Goal: Information Seeking & Learning: Learn about a topic

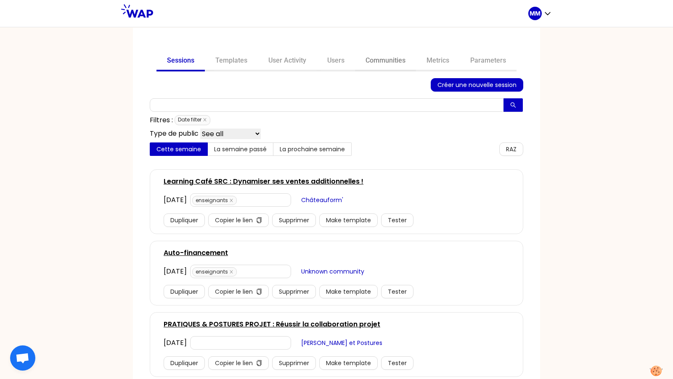
click at [387, 64] on link "Communities" at bounding box center [385, 61] width 61 height 20
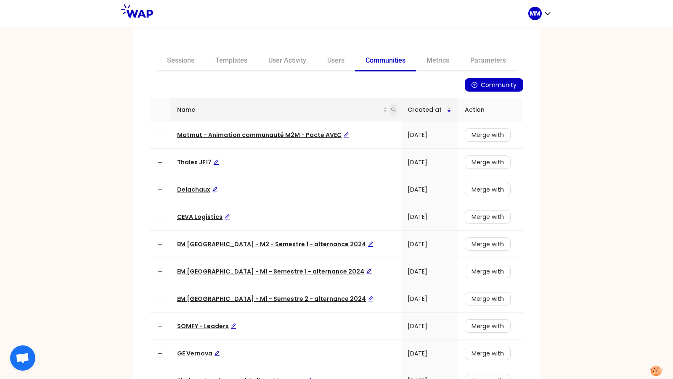
click at [391, 110] on icon "search" at bounding box center [393, 109] width 5 height 5
type input "hoD"
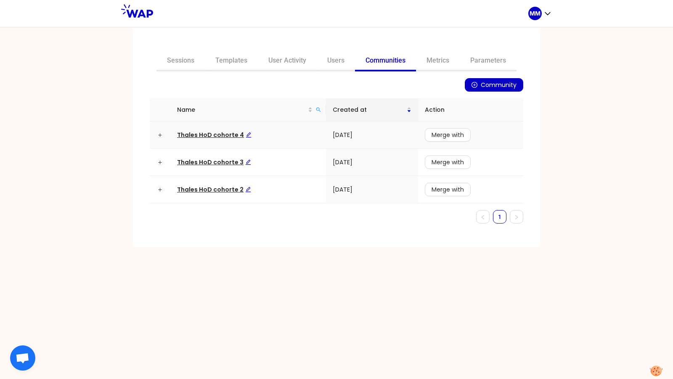
click at [227, 133] on span "Thales HoD cohorte 4" at bounding box center [214, 135] width 74 height 8
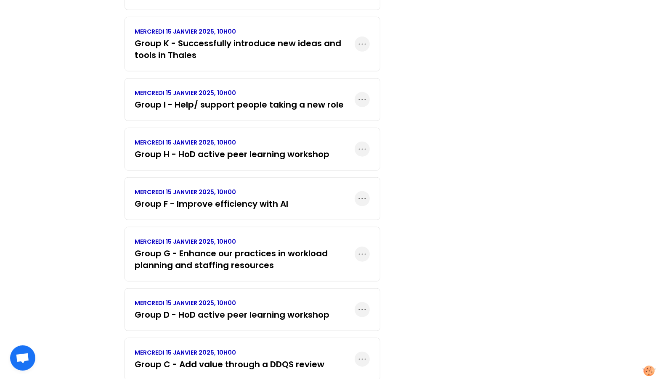
scroll to position [611, 0]
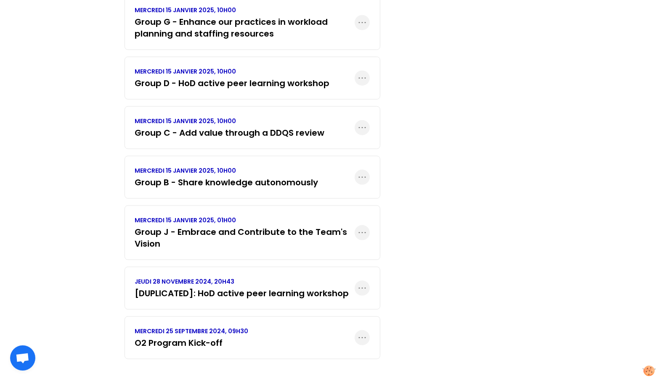
click at [215, 337] on h3 "O2 Program Kick-off" at bounding box center [192, 343] width 114 height 12
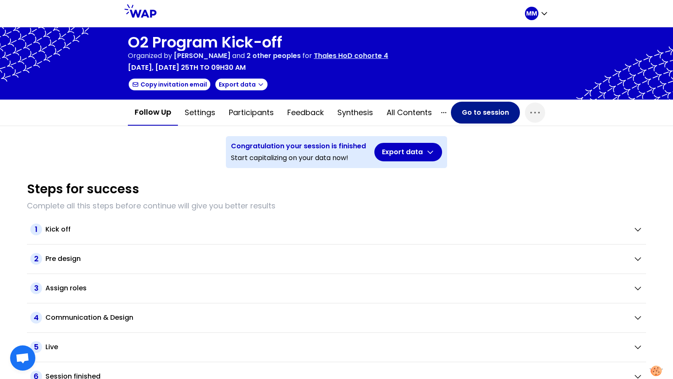
click at [467, 117] on button "Go to session" at bounding box center [485, 113] width 69 height 22
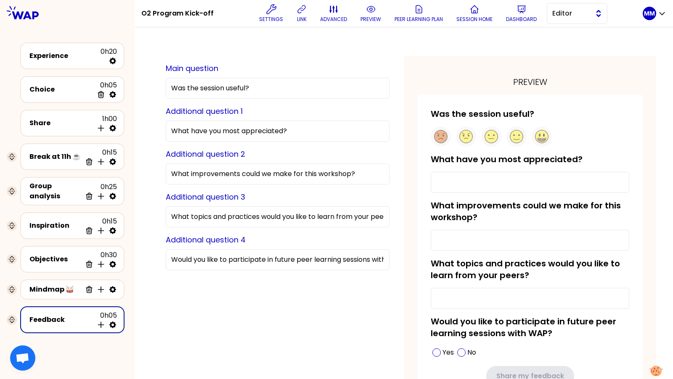
click at [518, 18] on span "Editor" at bounding box center [571, 13] width 38 height 10
click at [518, 45] on span "Facilitator" at bounding box center [582, 48] width 36 height 10
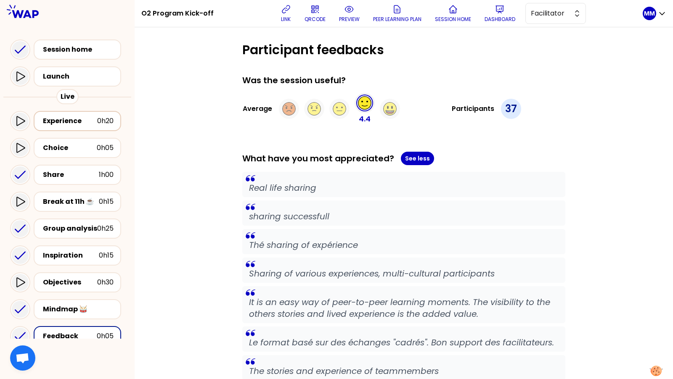
click at [75, 120] on div "Experience" at bounding box center [70, 121] width 54 height 10
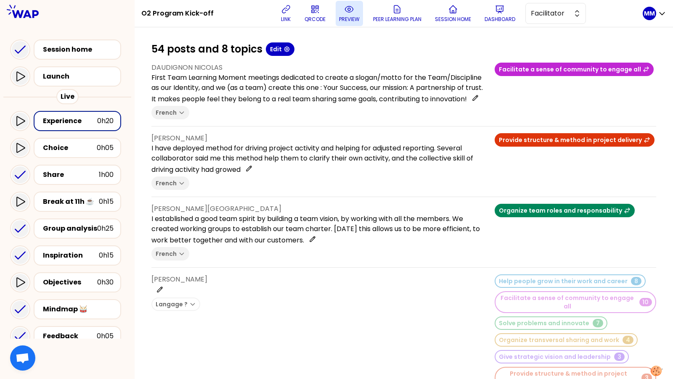
click at [349, 10] on icon at bounding box center [349, 9] width 10 height 10
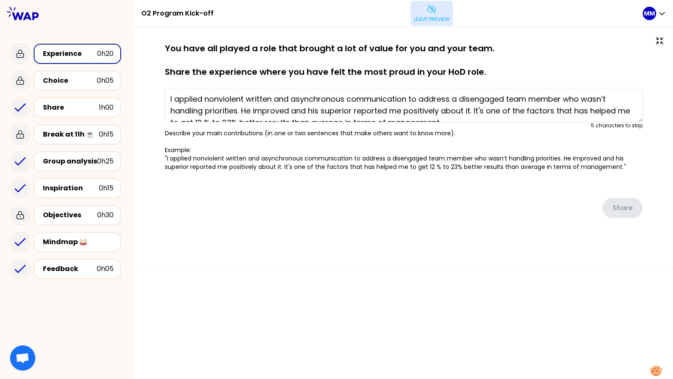
type textarea "First Team Learning Moment meetings dedicated to create a slogan/motto for the …"
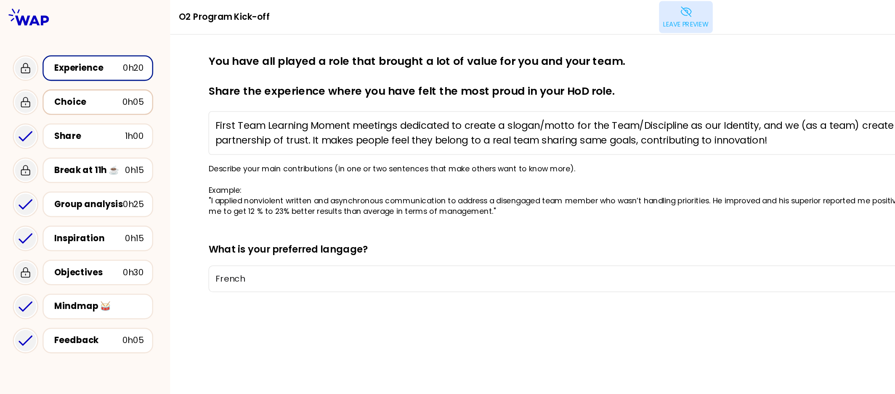
click at [83, 80] on div "Choice" at bounding box center [70, 81] width 54 height 10
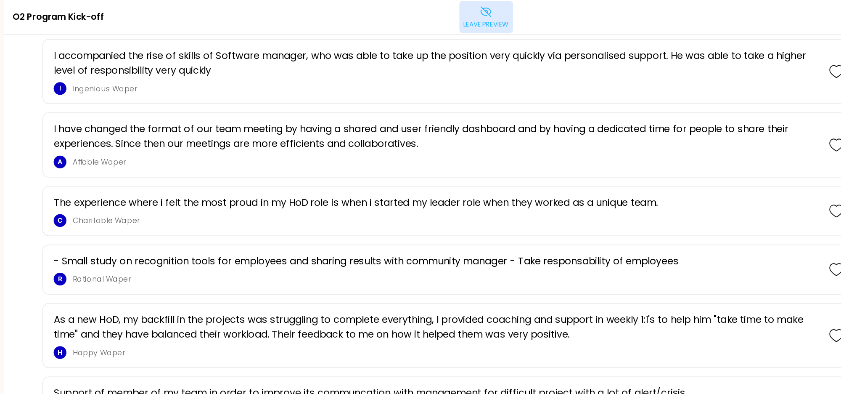
scroll to position [864, 0]
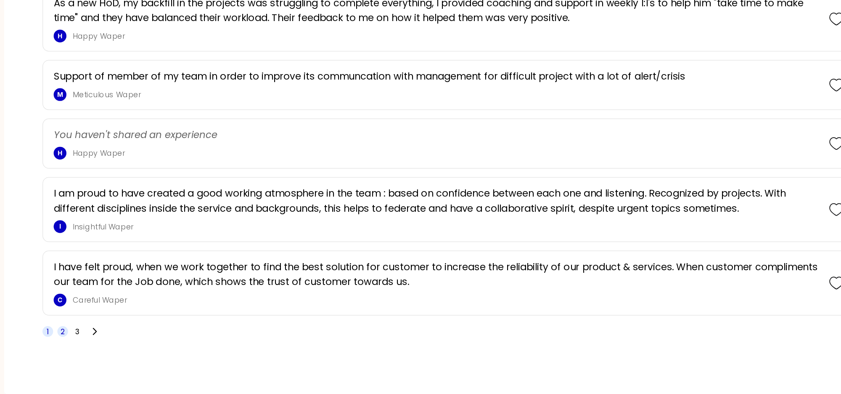
click at [180, 337] on span "2" at bounding box center [180, 344] width 3 height 8
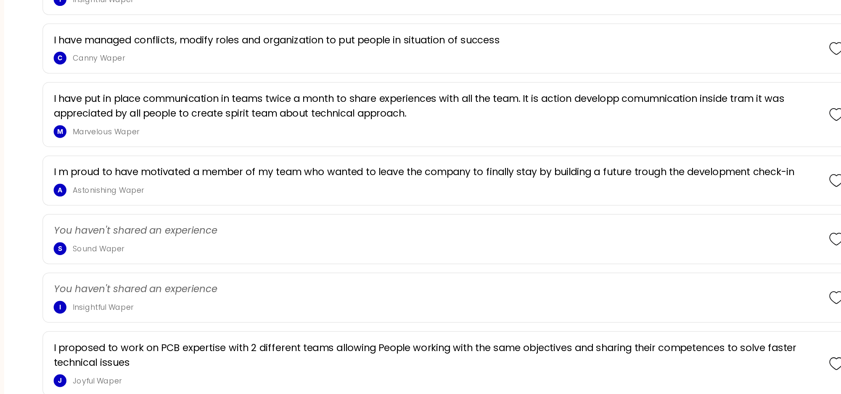
scroll to position [0, 0]
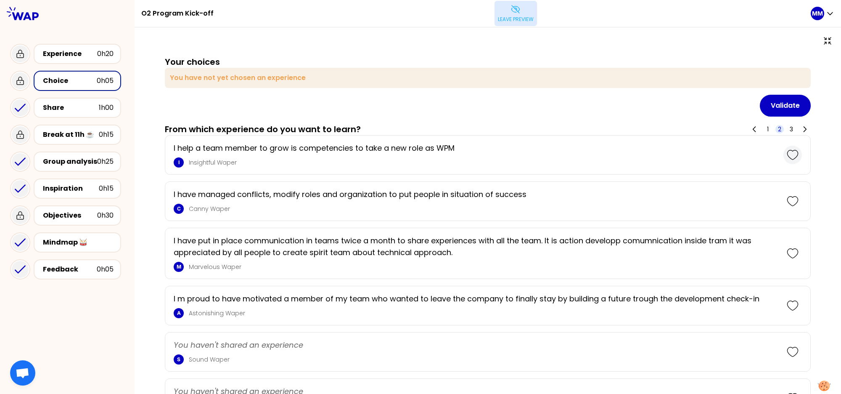
click at [518, 154] on icon at bounding box center [793, 155] width 12 height 12
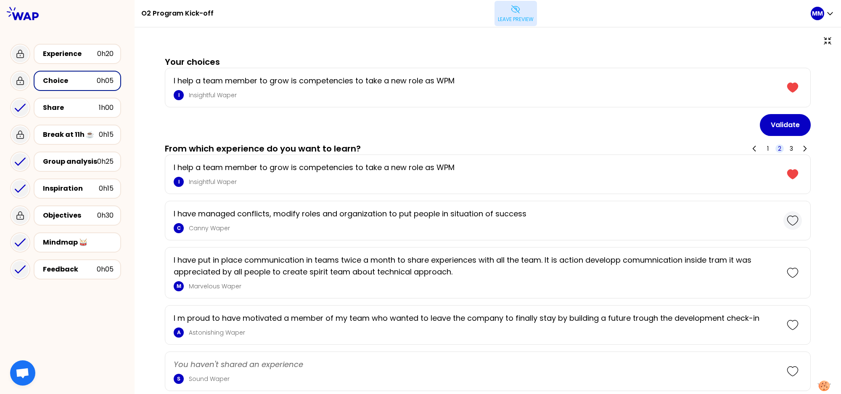
click at [518, 223] on icon at bounding box center [793, 220] width 11 height 9
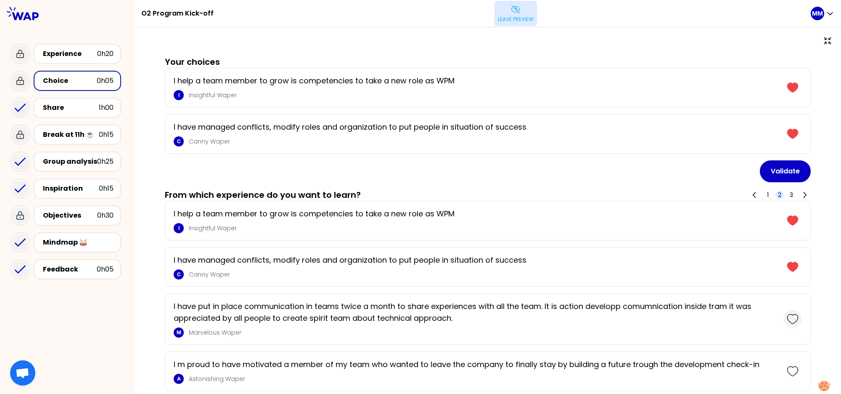
click at [518, 320] on icon at bounding box center [793, 319] width 12 height 12
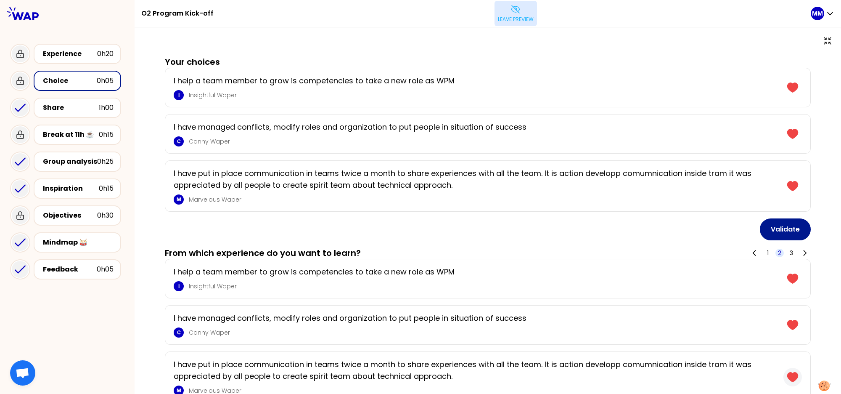
click at [518, 230] on button "Validate" at bounding box center [785, 229] width 51 height 22
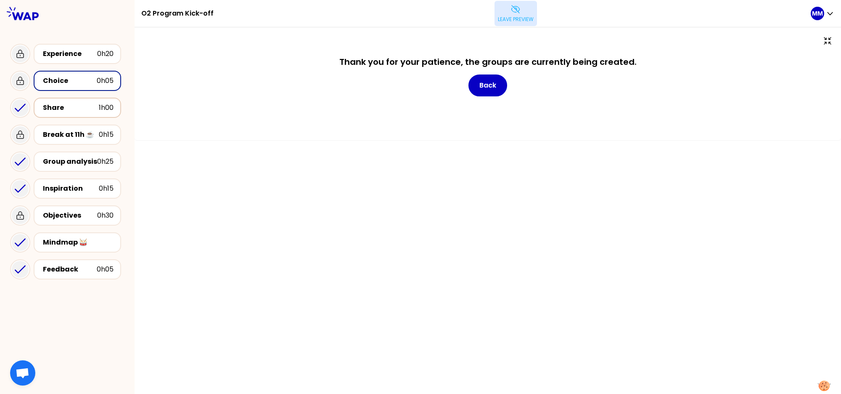
click at [96, 114] on div "Share 1h00" at bounding box center [78, 108] width 88 height 20
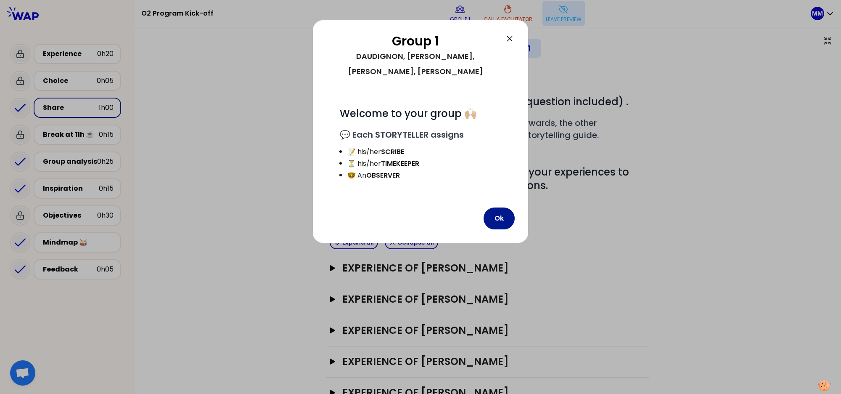
click at [497, 207] on button "Ok" at bounding box center [499, 218] width 31 height 22
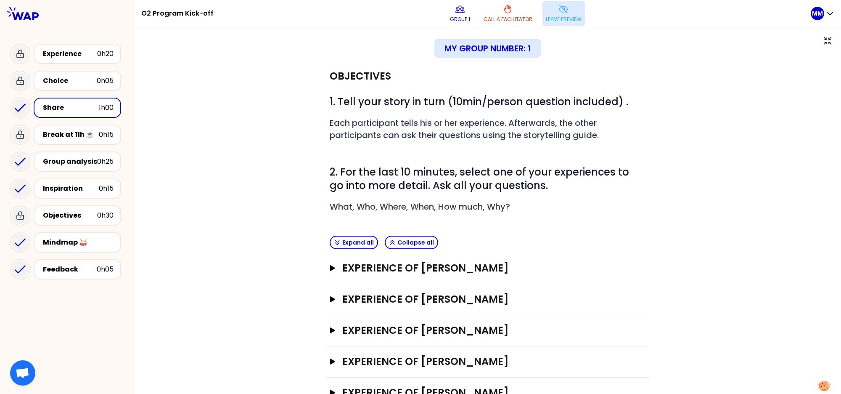
scroll to position [31, 0]
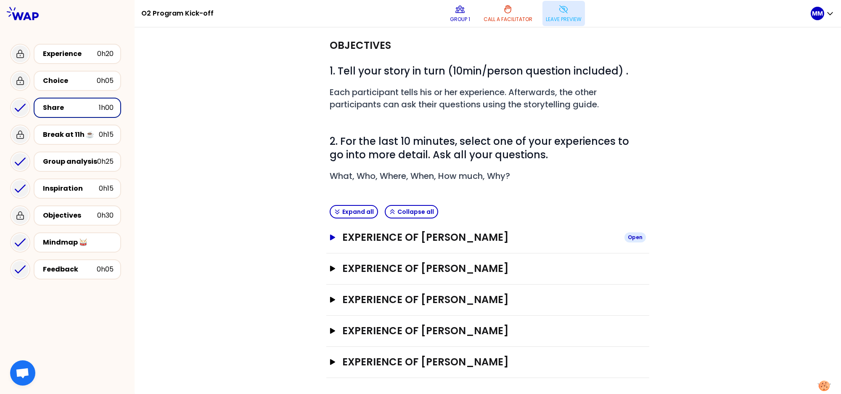
click at [330, 237] on icon "button" at bounding box center [332, 237] width 5 height 6
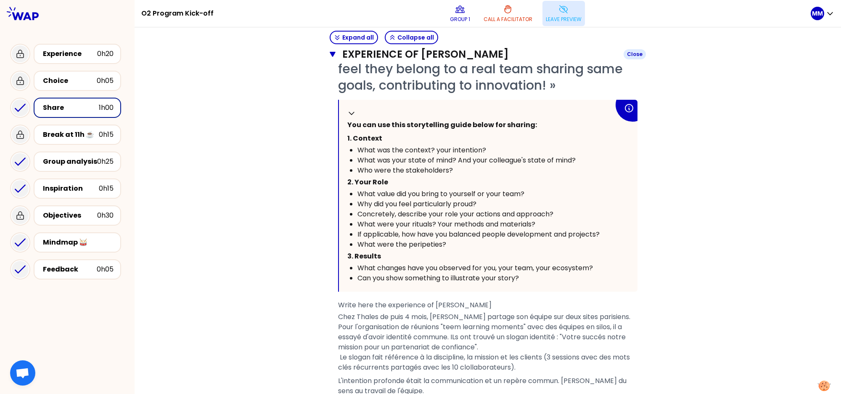
scroll to position [334, 0]
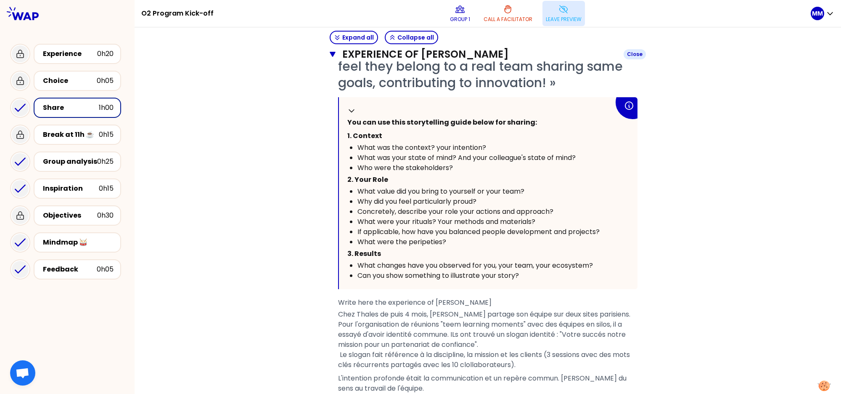
click at [330, 54] on icon "button" at bounding box center [333, 54] width 6 height 5
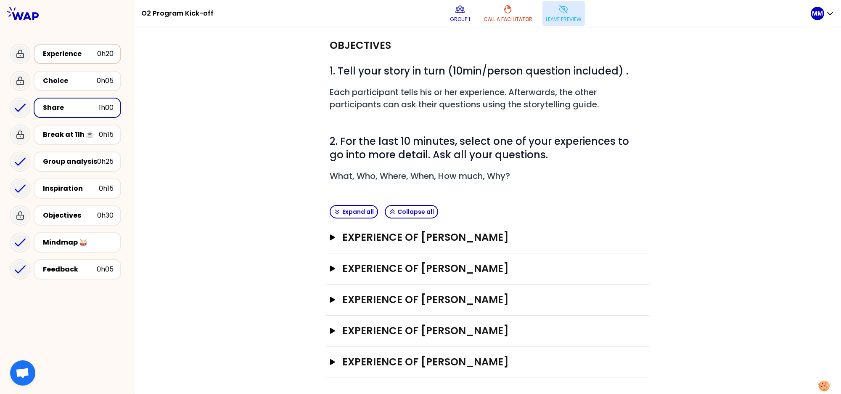
click at [61, 57] on div "Experience" at bounding box center [70, 54] width 54 height 10
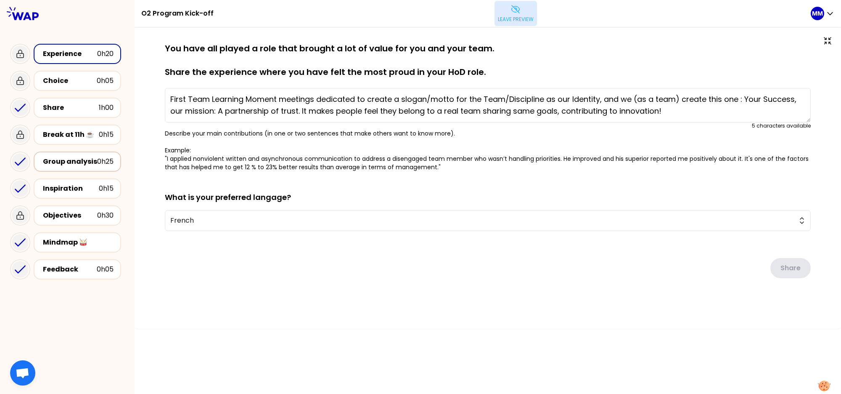
click at [67, 164] on div "Group analysis" at bounding box center [70, 162] width 54 height 10
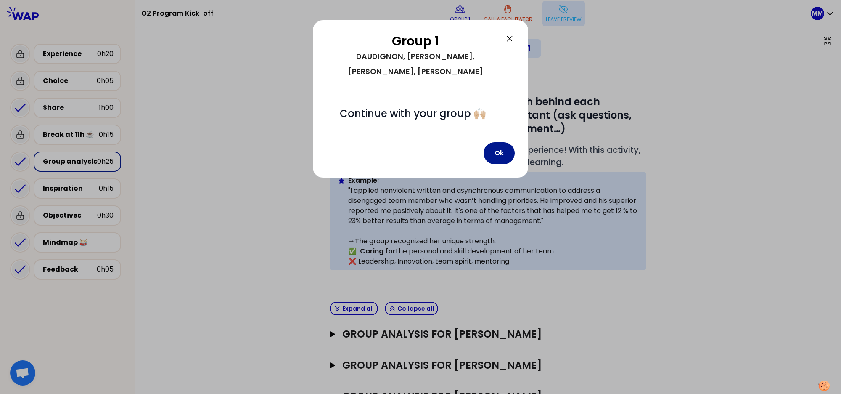
click at [503, 142] on button "Ok" at bounding box center [499, 153] width 31 height 22
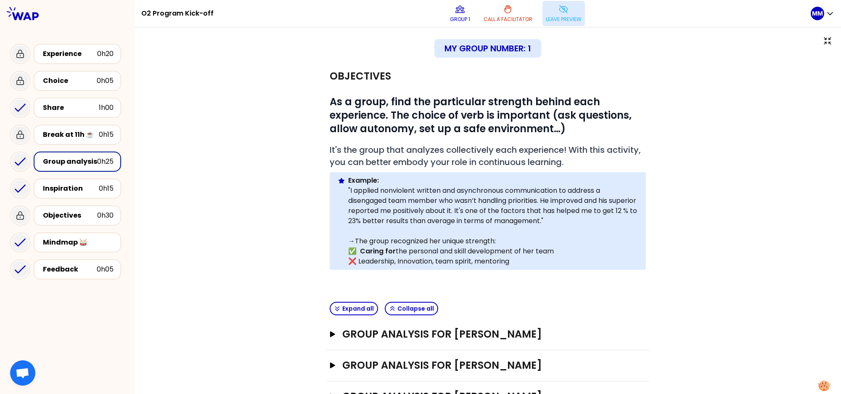
scroll to position [97, 0]
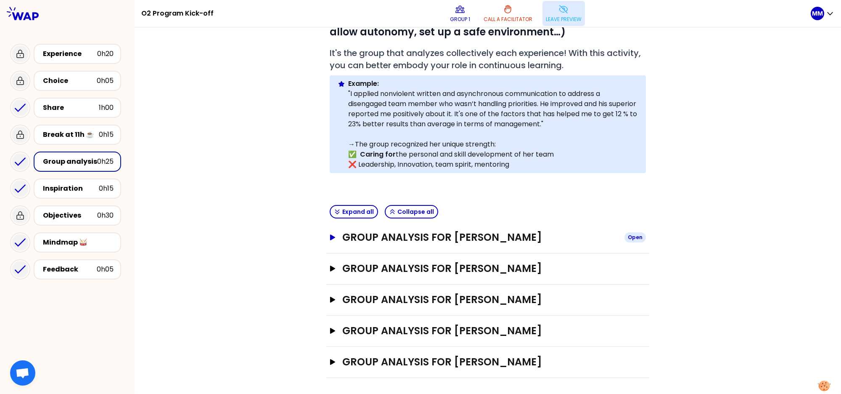
click at [330, 238] on icon "button" at bounding box center [332, 237] width 5 height 6
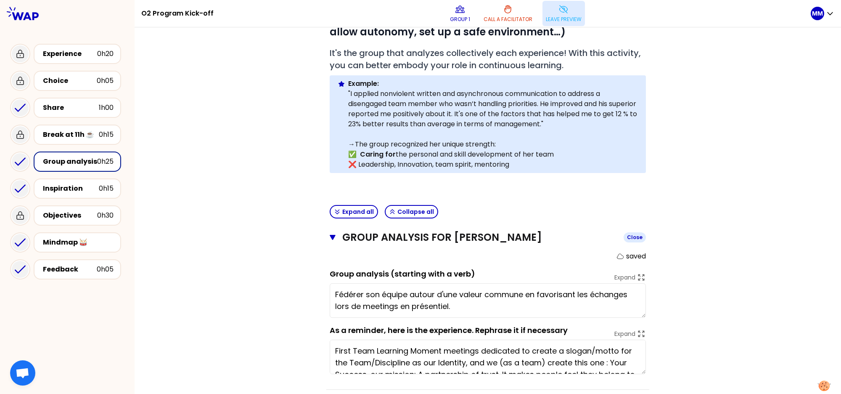
click at [330, 236] on icon "button" at bounding box center [333, 237] width 6 height 5
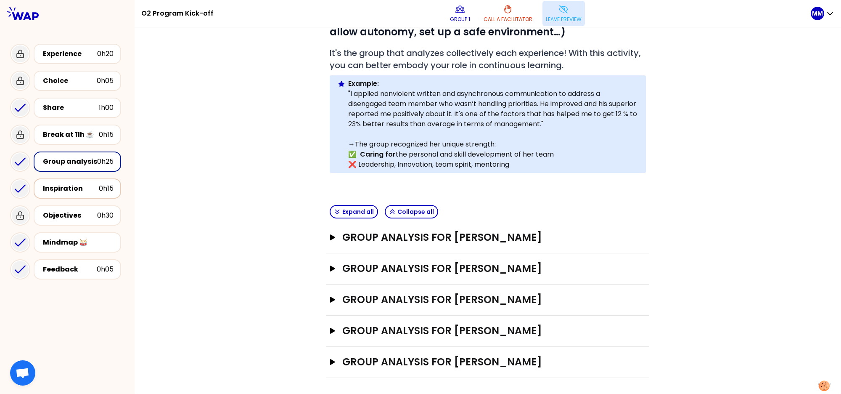
click at [80, 192] on div "Inspiration" at bounding box center [71, 188] width 56 height 10
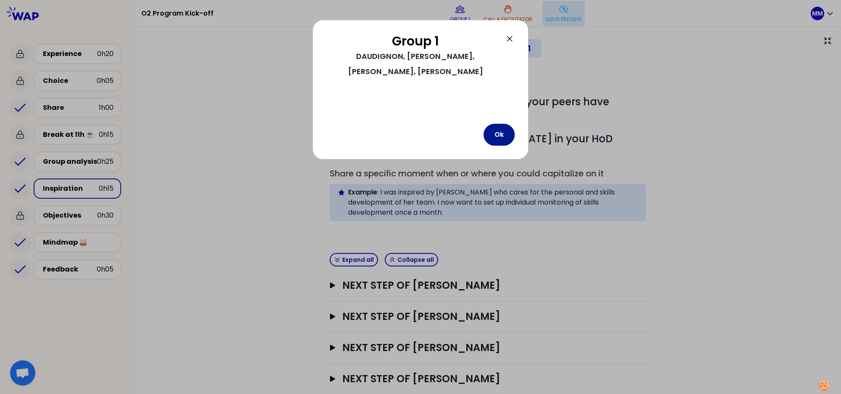
click at [498, 124] on button "Ok" at bounding box center [499, 135] width 31 height 22
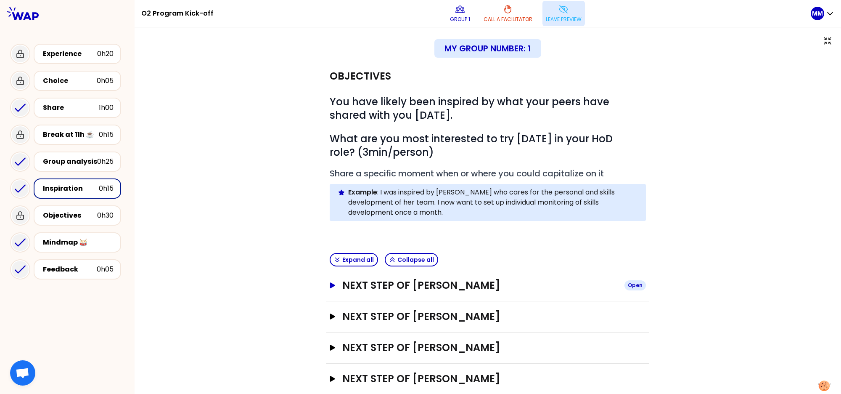
click at [331, 288] on button "NEXT STEP OF DAUDIGNON NICOLAS Open" at bounding box center [488, 285] width 316 height 13
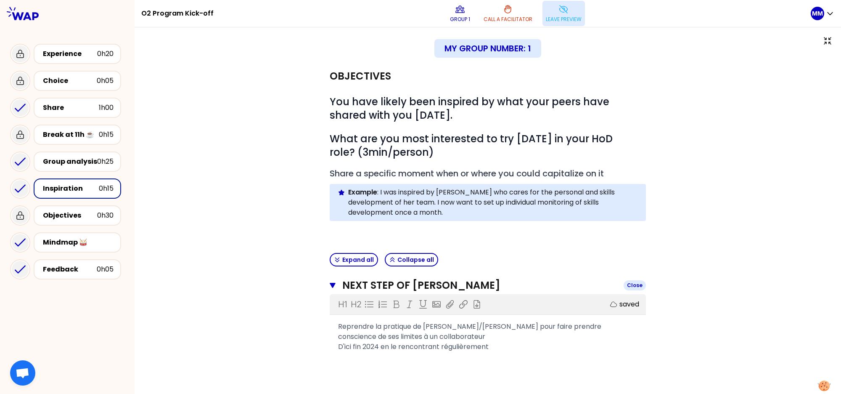
click at [330, 287] on icon "button" at bounding box center [333, 285] width 6 height 7
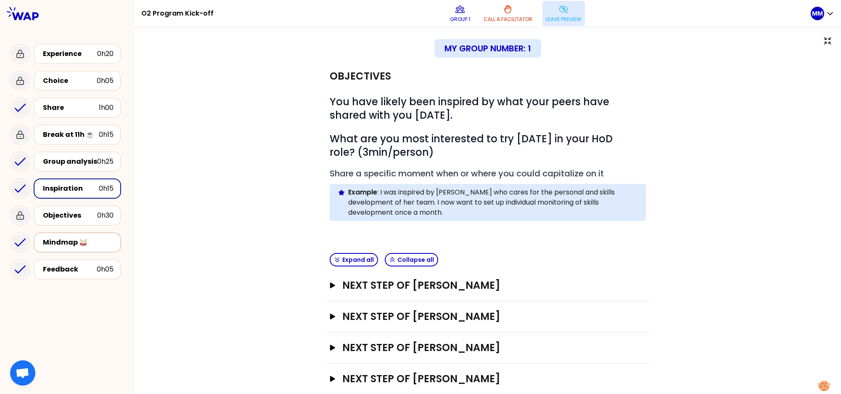
click at [88, 240] on div "Mindmap 🥁" at bounding box center [78, 242] width 71 height 10
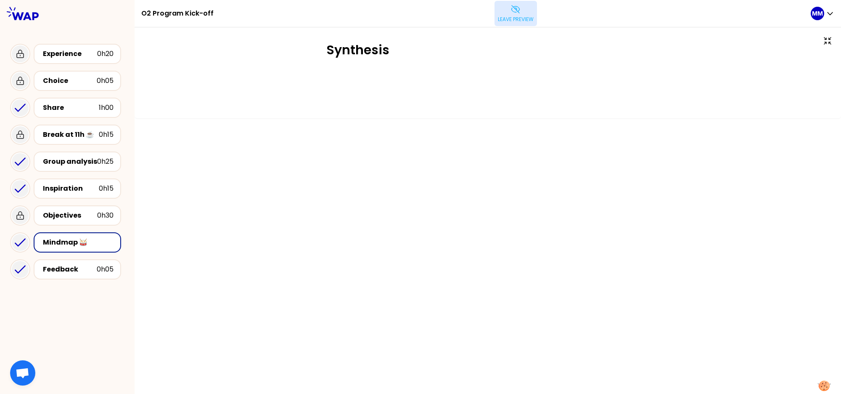
click at [515, 19] on p "Leave preview" at bounding box center [516, 19] width 36 height 7
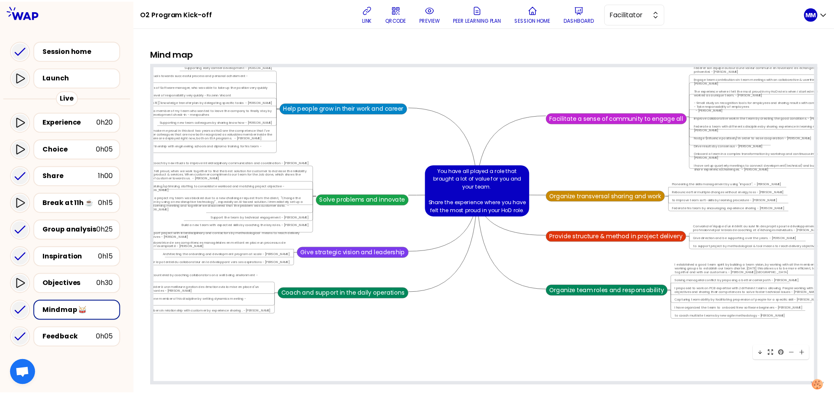
scroll to position [4069, 3877]
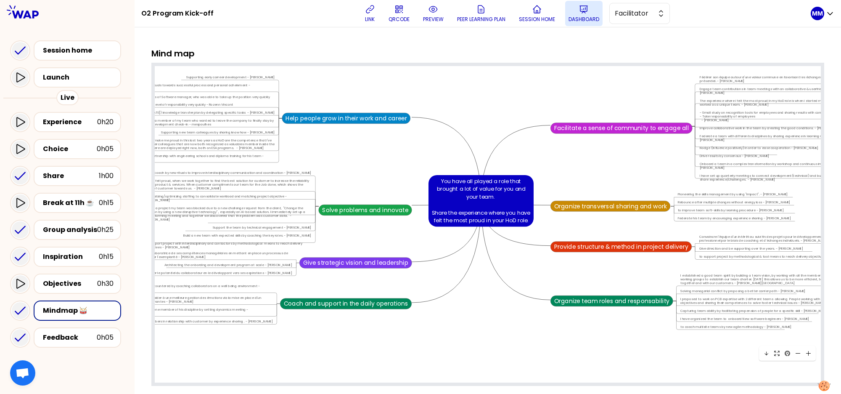
click at [518, 13] on icon at bounding box center [584, 9] width 10 height 10
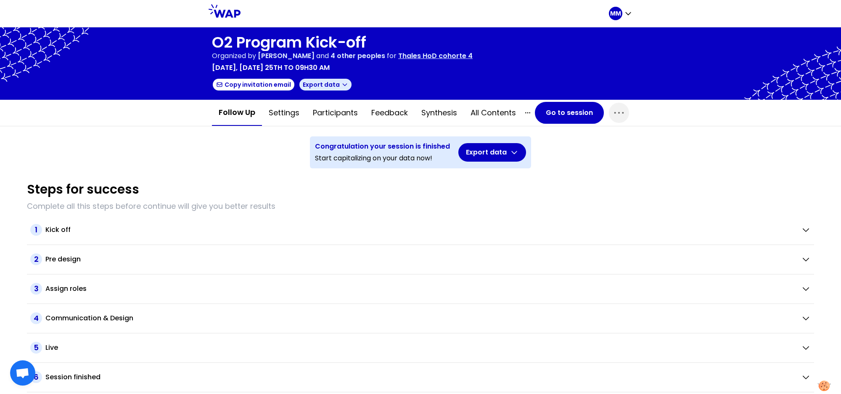
click at [342, 88] on button "Export data" at bounding box center [326, 84] width 54 height 13
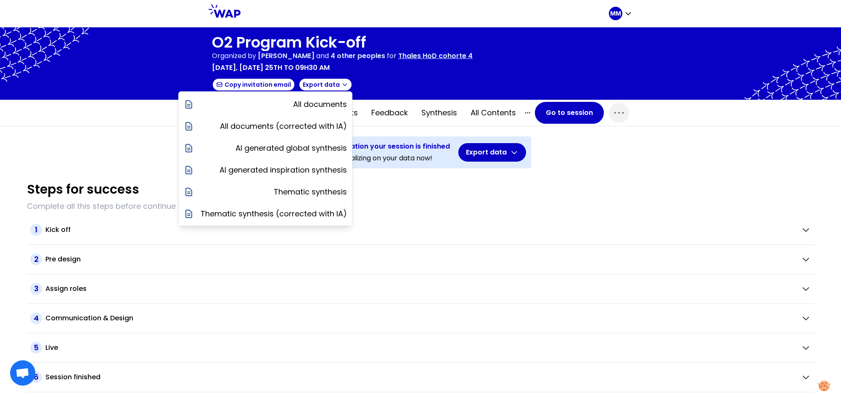
click at [453, 56] on p "Thales HoD cohorte 4" at bounding box center [435, 56] width 74 height 10
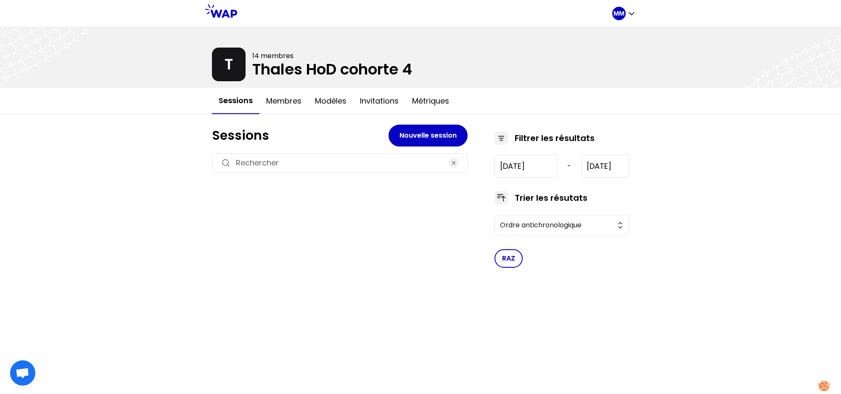
type input "[DATE]"
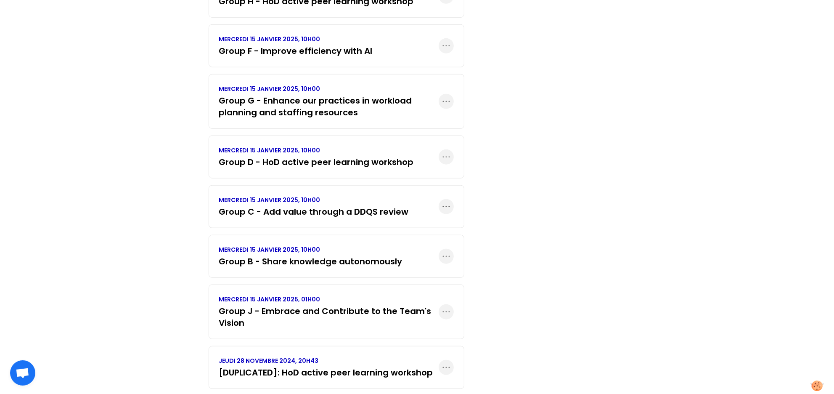
scroll to position [604, 0]
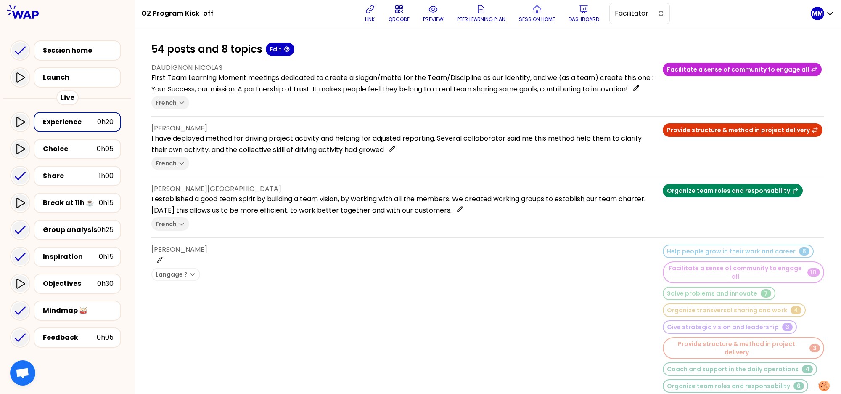
click at [758, 16] on div "link QRCODE preview Peer learning plan Session home Dashboard Facilitator" at bounding box center [515, 13] width 591 height 25
click at [599, 13] on button "Dashboard" at bounding box center [583, 13] width 37 height 25
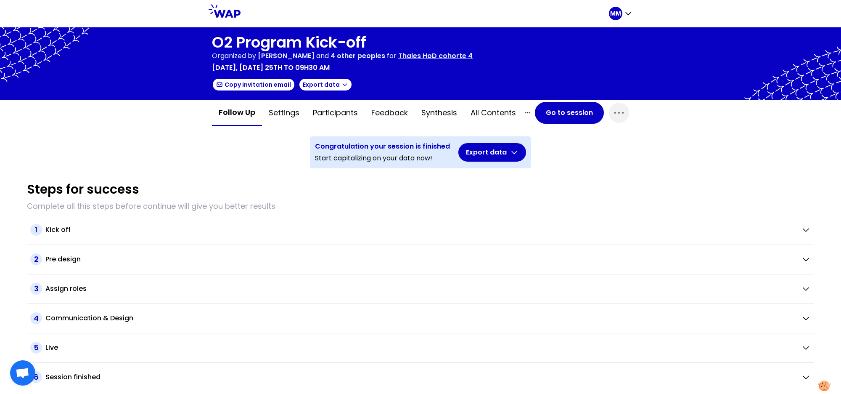
click at [420, 53] on p "Thales HoD cohorte 4" at bounding box center [435, 56] width 74 height 10
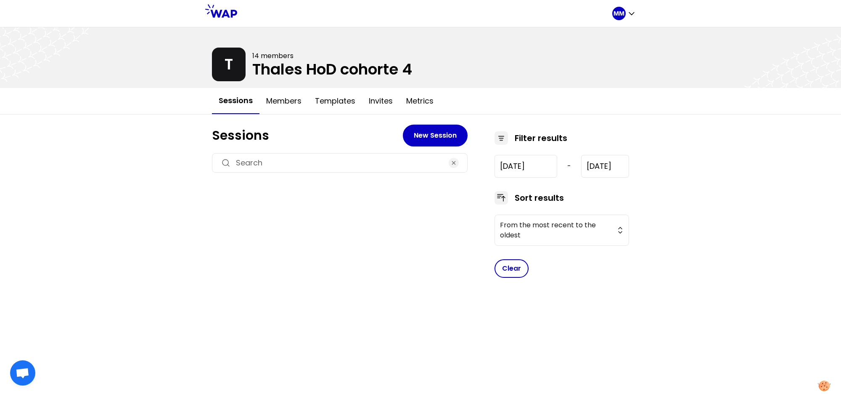
type input "2024-9-25"
type input "2025-5-6"
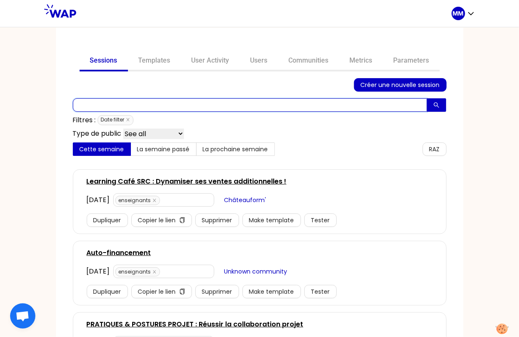
click at [222, 104] on input "text" at bounding box center [250, 104] width 354 height 13
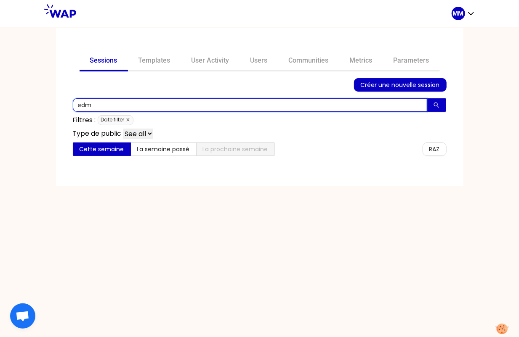
type input "edm"
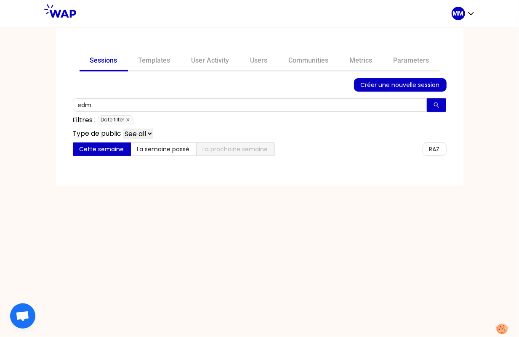
click at [127, 120] on icon "close" at bounding box center [127, 120] width 3 height 3
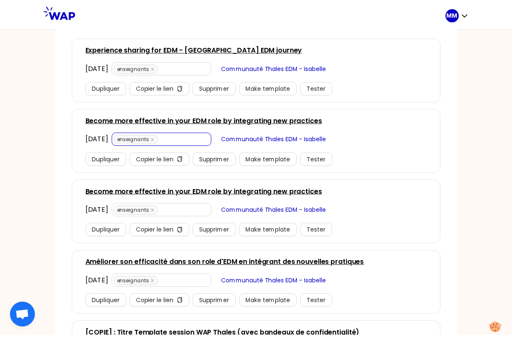
scroll to position [144, 0]
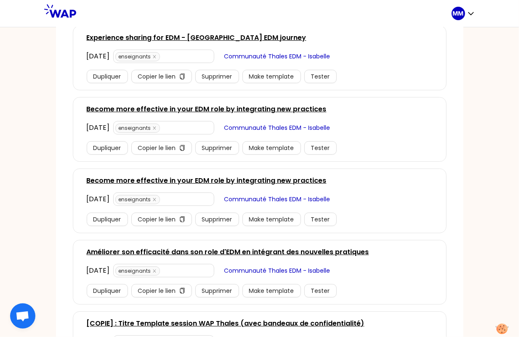
click at [291, 127] on span "Communauté Thales EDM - Isabelle" at bounding box center [277, 127] width 106 height 9
click at [295, 55] on span "Communauté Thales EDM - Isabelle" at bounding box center [277, 56] width 106 height 9
click at [191, 37] on link "Experience sharing for EDM - [GEOGRAPHIC_DATA] EDM journey" at bounding box center [197, 38] width 220 height 10
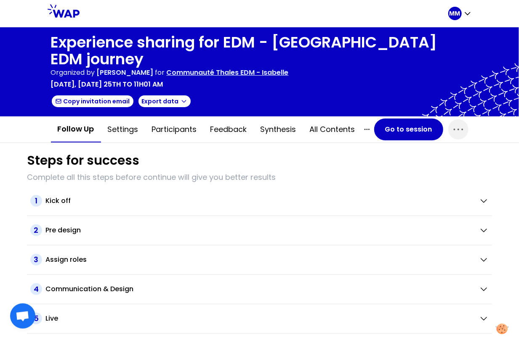
click at [216, 68] on p "Communauté Thales EDM - Isabelle" at bounding box center [228, 73] width 122 height 10
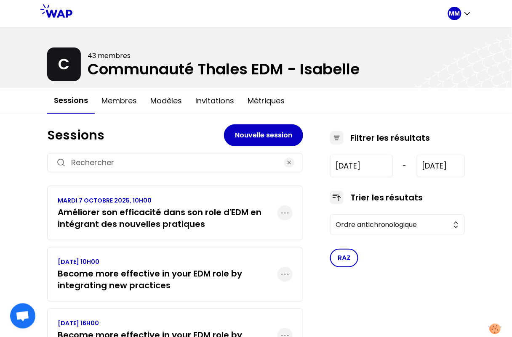
scroll to position [161, 0]
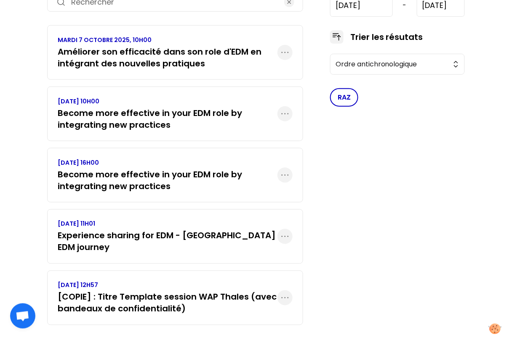
click at [151, 234] on h3 "Experience sharing for EDM - USA EDM journey" at bounding box center [168, 242] width 220 height 24
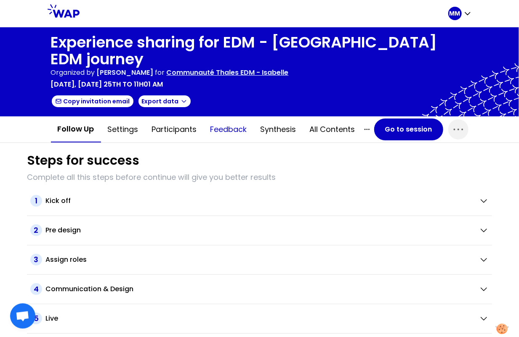
click at [214, 117] on button "Feedback" at bounding box center [229, 129] width 50 height 25
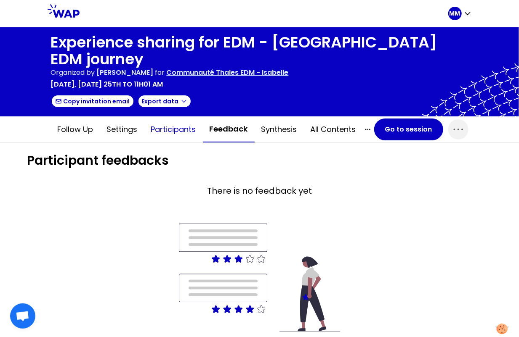
click at [180, 117] on button "Participants" at bounding box center [173, 129] width 58 height 25
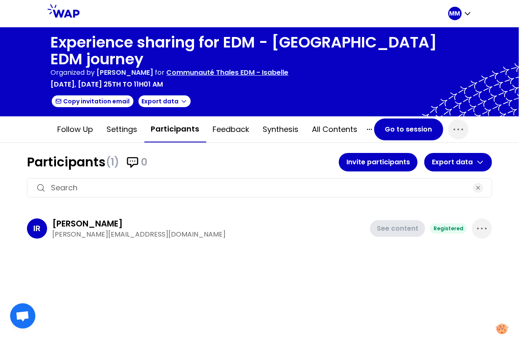
click at [246, 68] on p "Communauté Thales EDM - Isabelle" at bounding box center [228, 73] width 122 height 10
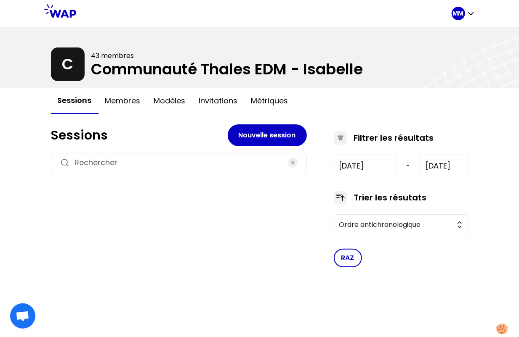
type input "2024-12-5"
type input "2025-10-7"
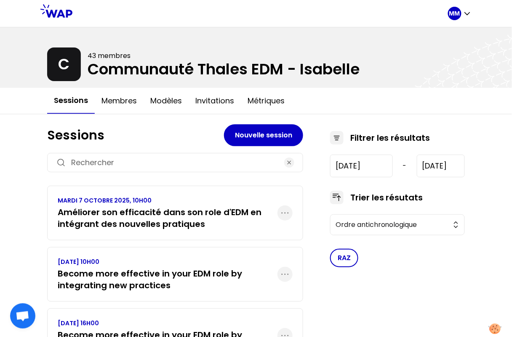
drag, startPoint x: 286, startPoint y: 68, endPoint x: 255, endPoint y: 68, distance: 30.3
click at [255, 68] on div at bounding box center [256, 57] width 512 height 61
click at [460, 13] on div "MM" at bounding box center [454, 13] width 13 height 13
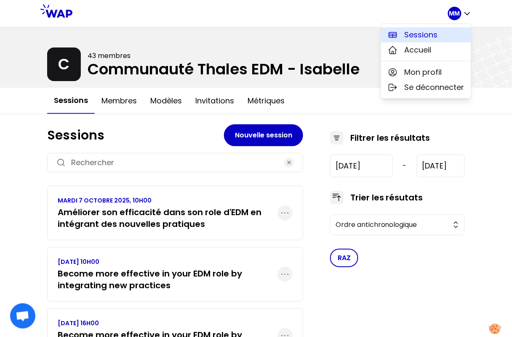
click at [435, 34] on span "Sessions" at bounding box center [420, 35] width 33 height 12
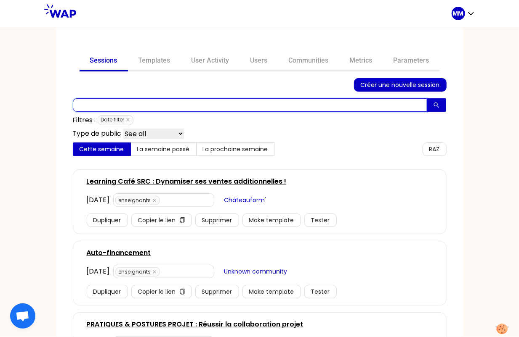
click at [171, 109] on input "text" at bounding box center [250, 104] width 354 height 13
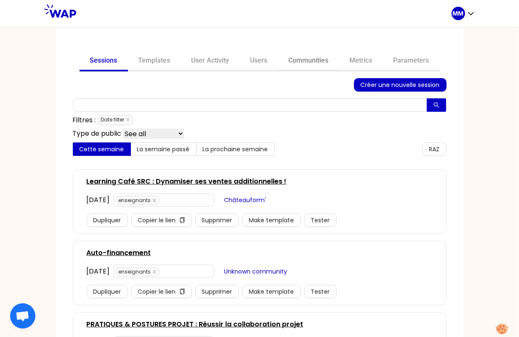
click at [318, 57] on link "Communities" at bounding box center [308, 61] width 61 height 20
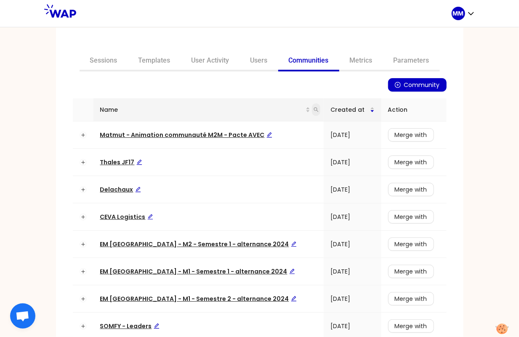
click at [313, 109] on icon "search" at bounding box center [315, 109] width 5 height 5
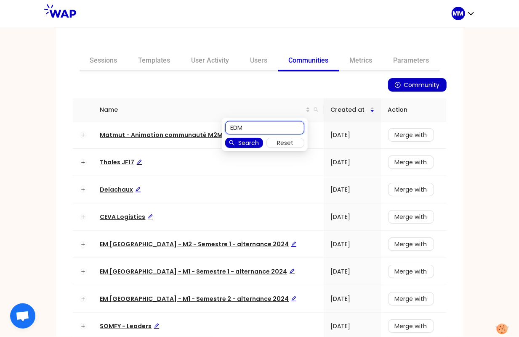
type input "EDM"
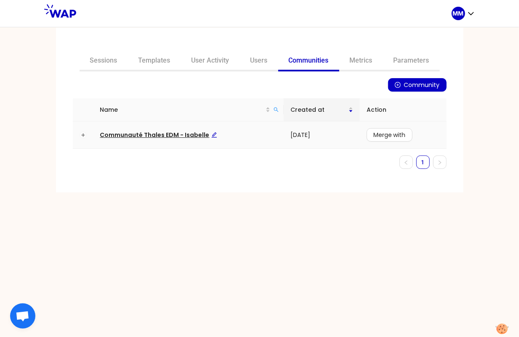
click at [191, 136] on span "Communauté Thales EDM - Isabelle" at bounding box center [158, 135] width 117 height 8
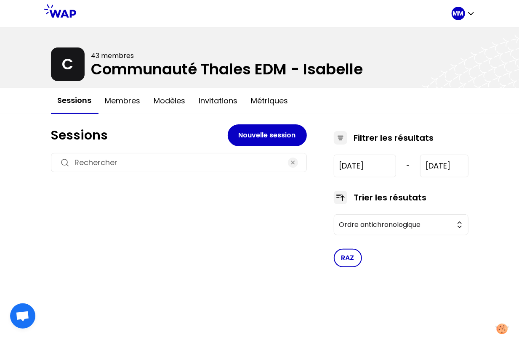
type input "2024-12-5"
type input "2025-10-7"
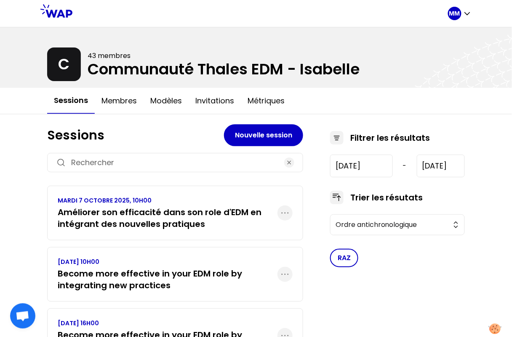
scroll to position [161, 0]
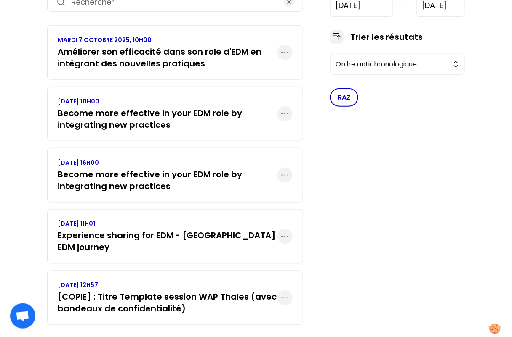
click at [143, 230] on h3 "Experience sharing for EDM - USA EDM journey" at bounding box center [168, 242] width 220 height 24
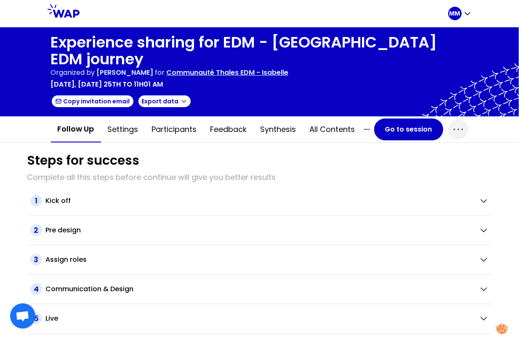
scroll to position [6, 0]
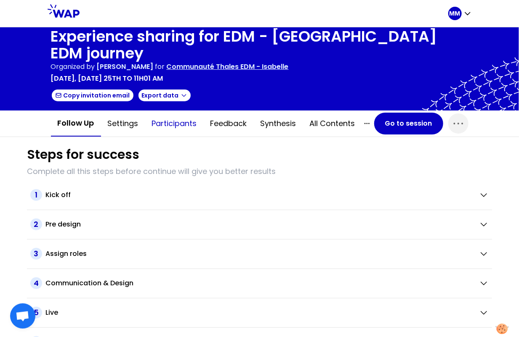
click at [166, 111] on button "Participants" at bounding box center [174, 123] width 58 height 25
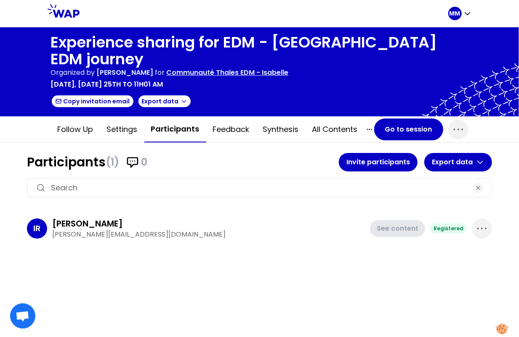
click at [284, 68] on p "Communauté Thales EDM - Isabelle" at bounding box center [228, 73] width 122 height 10
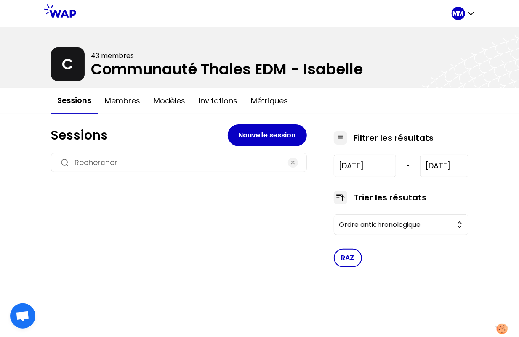
type input "2024-12-5"
type input "2025-10-7"
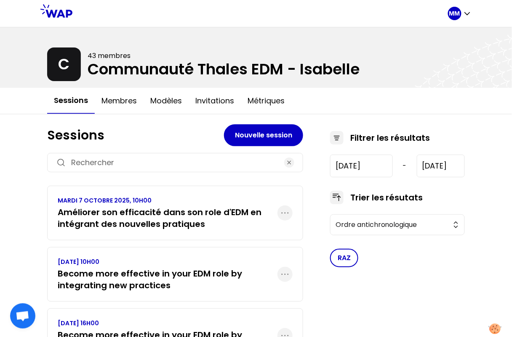
scroll to position [161, 0]
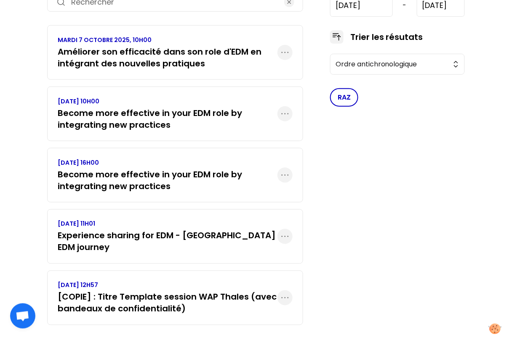
click at [171, 181] on h3 "Become more effective in your EDM role by integrating new practices" at bounding box center [168, 181] width 220 height 24
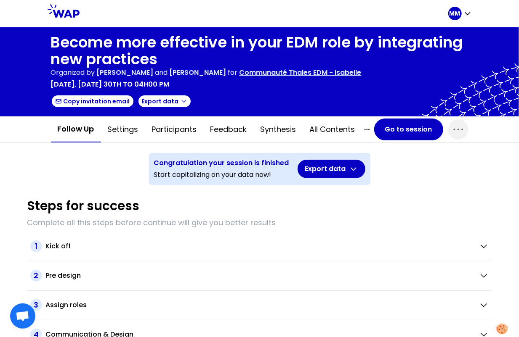
click at [303, 73] on p "Communauté Thales EDM - Isabelle" at bounding box center [300, 73] width 122 height 10
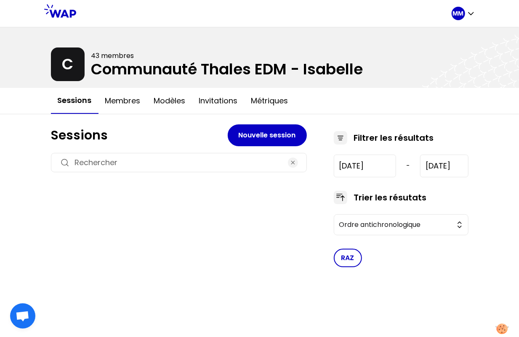
type input "2024-12-5"
type input "2025-10-7"
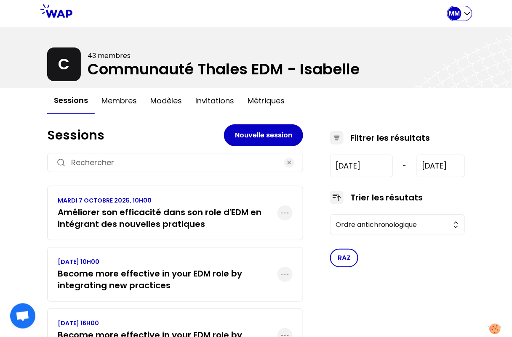
click at [464, 16] on icon "button" at bounding box center [467, 13] width 8 height 8
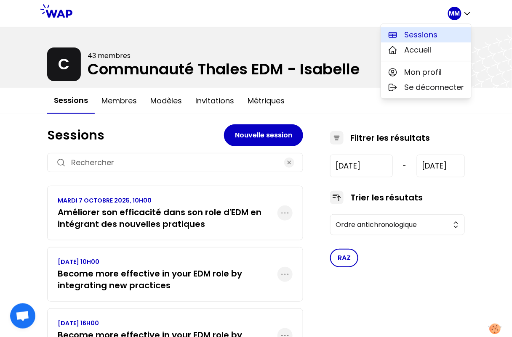
click at [430, 34] on span "Sessions" at bounding box center [420, 35] width 33 height 12
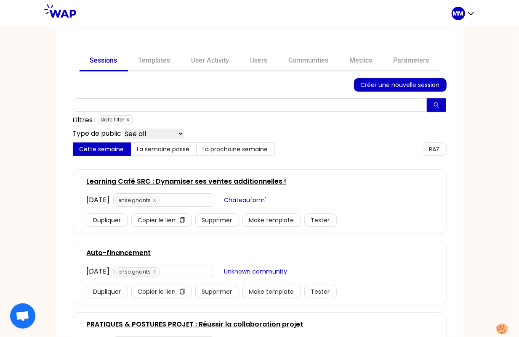
click at [126, 119] on icon "close" at bounding box center [128, 120] width 4 height 4
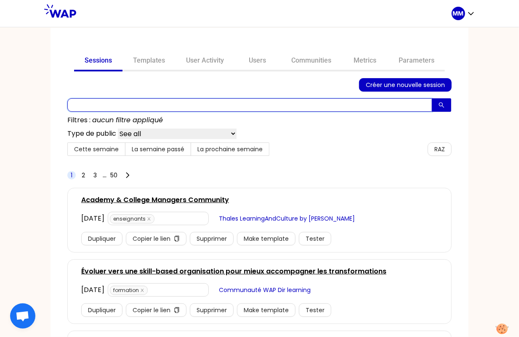
click at [125, 107] on input "text" at bounding box center [249, 104] width 365 height 13
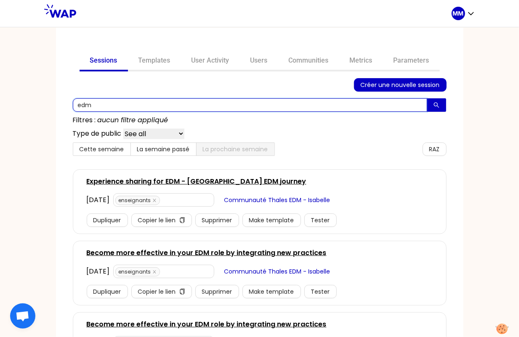
type input "edm"
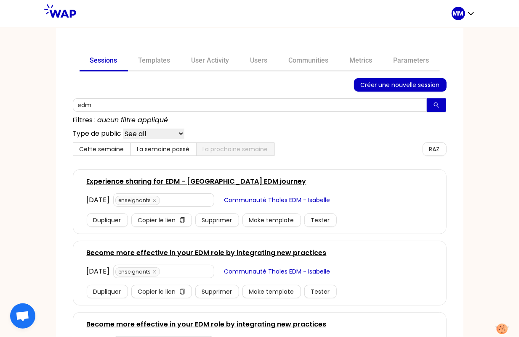
click at [218, 182] on link "Experience sharing for EDM - USA EDM journey" at bounding box center [197, 182] width 220 height 10
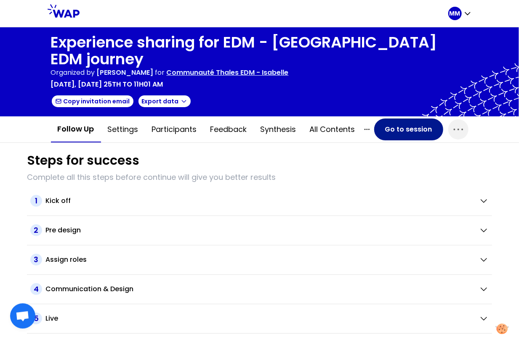
click at [403, 119] on button "Go to session" at bounding box center [408, 130] width 69 height 22
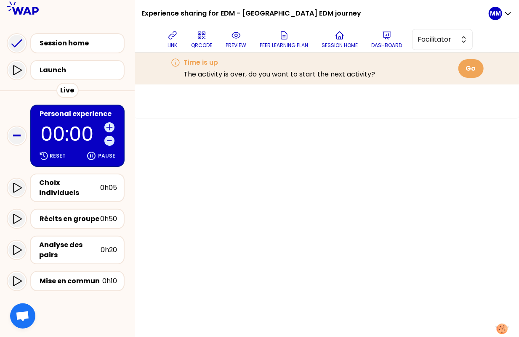
click at [76, 128] on p "00:00" at bounding box center [70, 134] width 61 height 19
click at [450, 45] on button "Facilitator" at bounding box center [442, 39] width 61 height 21
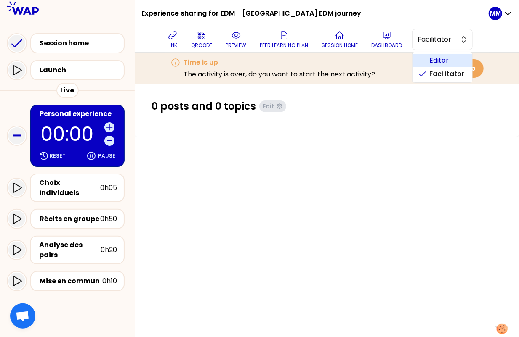
click at [444, 64] on span "Editor" at bounding box center [447, 61] width 36 height 10
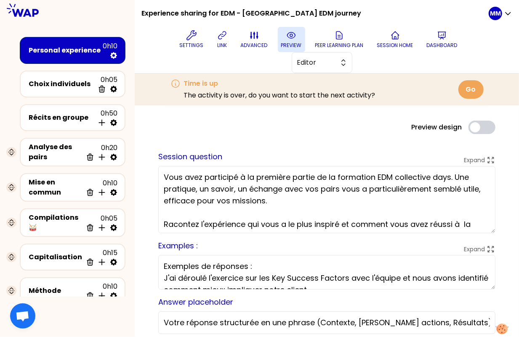
click at [288, 43] on p "preview" at bounding box center [291, 45] width 21 height 7
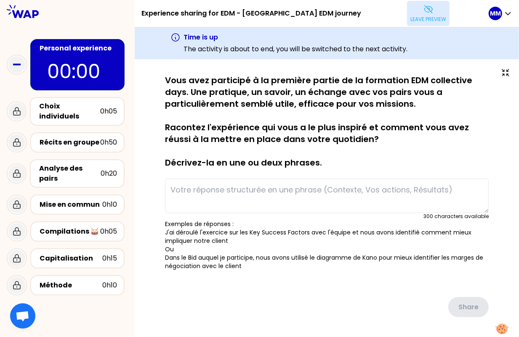
click at [407, 14] on button "Leave preview" at bounding box center [428, 13] width 42 height 25
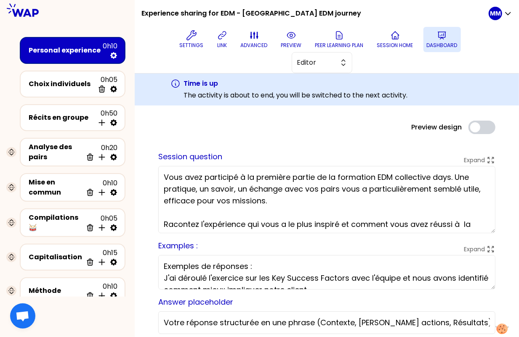
click at [432, 42] on p "Dashboard" at bounding box center [442, 45] width 31 height 7
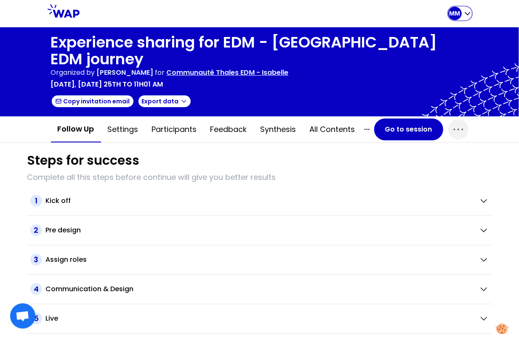
click at [467, 11] on icon "button" at bounding box center [467, 13] width 8 height 8
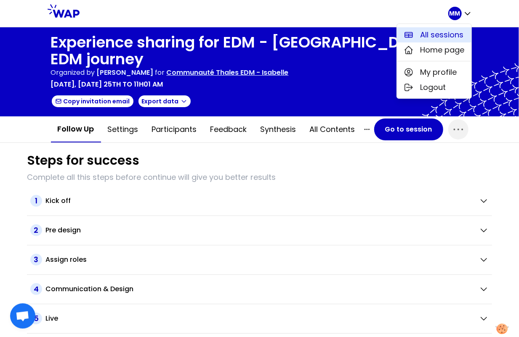
click at [438, 34] on span "All sessions" at bounding box center [441, 35] width 43 height 12
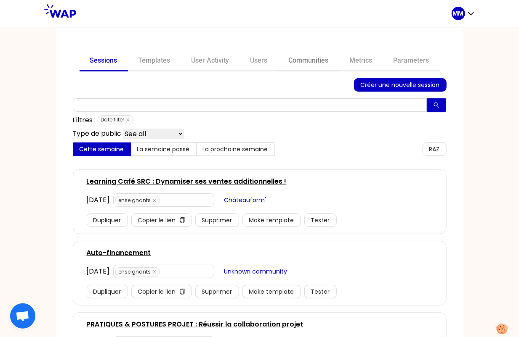
click at [310, 64] on link "Communities" at bounding box center [308, 61] width 61 height 20
